Goal: Find specific page/section: Find specific page/section

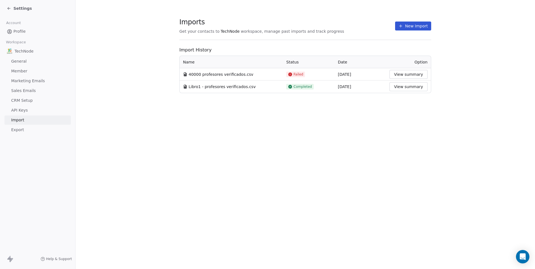
click at [414, 25] on button "New Import" at bounding box center [413, 26] width 36 height 9
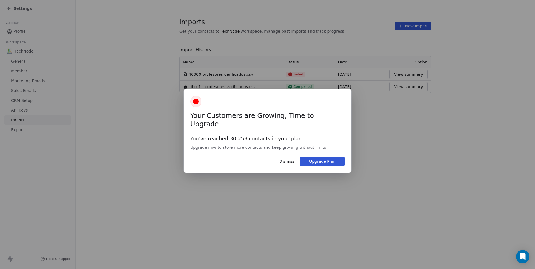
click at [290, 157] on button "Dismiss" at bounding box center [287, 162] width 22 height 10
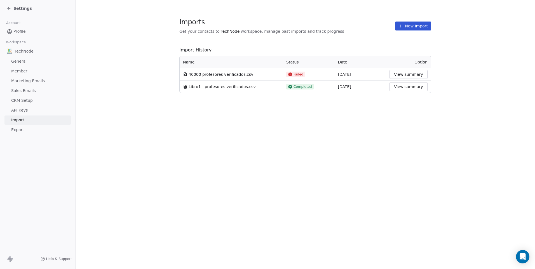
click at [17, 9] on span "Settings" at bounding box center [22, 9] width 18 height 6
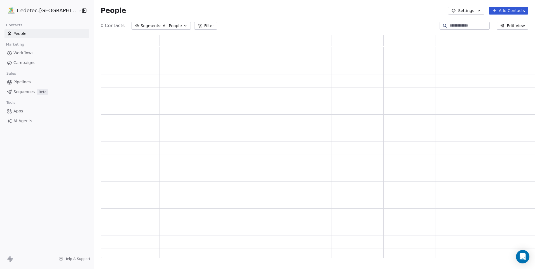
scroll to position [219, 442]
click at [141, 24] on button "Segments: All People" at bounding box center [161, 26] width 59 height 8
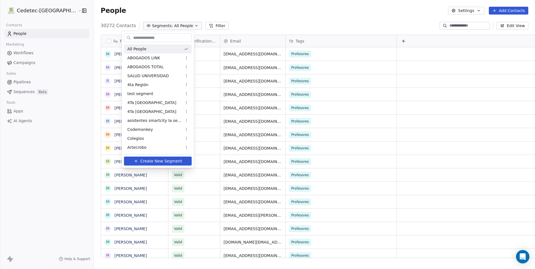
scroll to position [233, 455]
click at [144, 13] on html "Cedetec-[GEOGRAPHIC_DATA] Contacts People Marketing Workflows Campaigns Sales P…" at bounding box center [267, 134] width 535 height 269
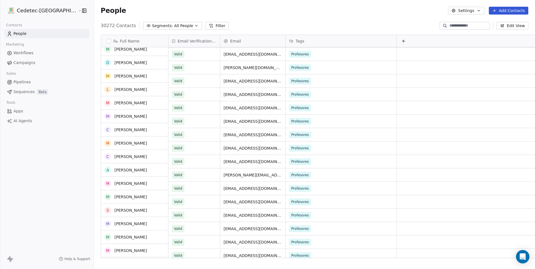
scroll to position [672, 0]
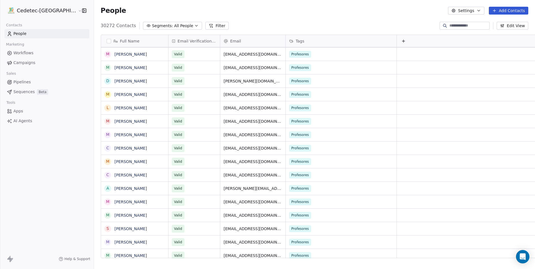
click at [33, 64] on span "Campaigns" at bounding box center [24, 63] width 22 height 6
